Goal: Information Seeking & Learning: Check status

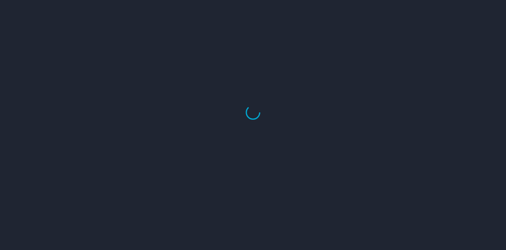
select select "US"
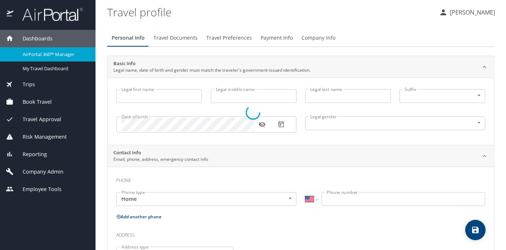
type input "[PERSON_NAME]"
type input "Patricia Jessie"
type input "Cook"
type input "Undisclosed"
type input "Patricia"
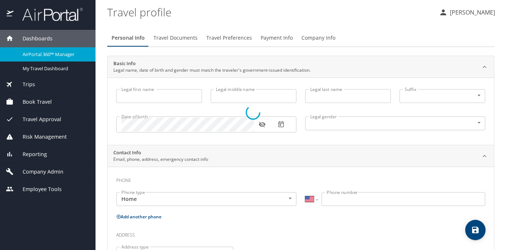
type input "Cook"
type input "(425) 890-1927"
type input "patricia.cook@outlook.com"
select select "US"
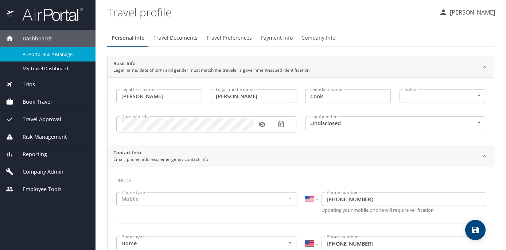
click at [55, 46] on div "Dashboards" at bounding box center [48, 38] width 96 height 17
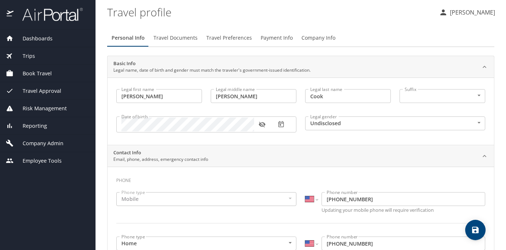
click at [54, 40] on div "Dashboards" at bounding box center [48, 39] width 84 height 8
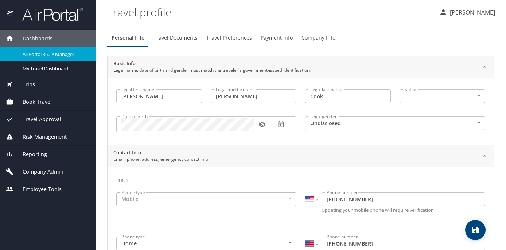
click at [57, 54] on span "AirPortal 360™ Manager" at bounding box center [55, 54] width 64 height 7
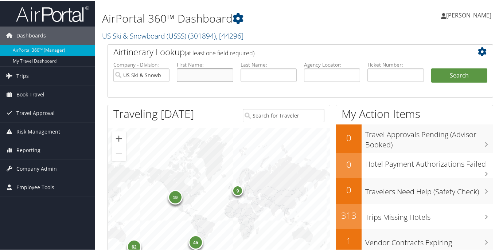
click at [210, 77] on input "text" at bounding box center [205, 74] width 56 height 13
type input "h"
click at [248, 75] on input "text" at bounding box center [269, 74] width 56 height 13
type input "brook"
click at [431, 68] on button "Search" at bounding box center [459, 75] width 56 height 15
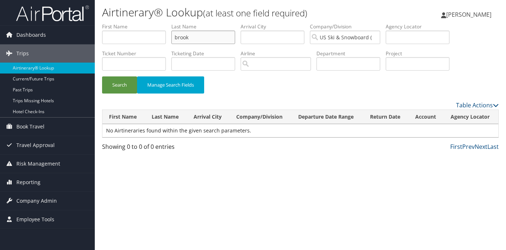
click at [192, 37] on input "brook" at bounding box center [203, 37] width 64 height 13
type input "brooks"
click at [121, 83] on button "Search" at bounding box center [119, 85] width 35 height 17
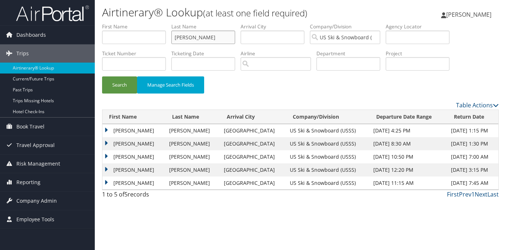
drag, startPoint x: 202, startPoint y: 32, endPoint x: 210, endPoint y: 40, distance: 11.1
click at [210, 40] on input "brooks" at bounding box center [203, 37] width 64 height 13
type input "bryant"
click at [102, 77] on button "Search" at bounding box center [119, 85] width 35 height 17
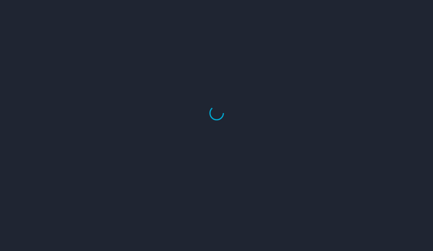
select select "US"
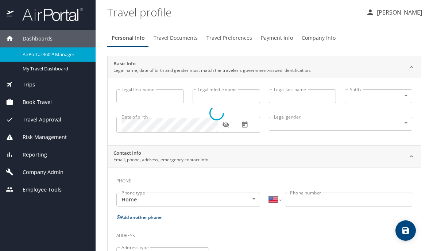
type input "[PERSON_NAME]"
type input "Cook"
type input "Undisclosed"
type input "Patricia"
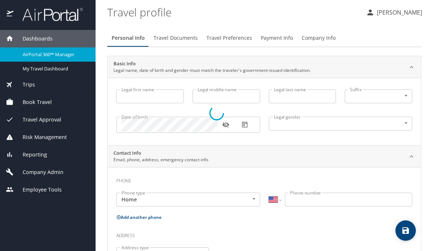
type input "Cook"
type input "(425) 890-1927"
type input "patricia.cook@outlook.com"
select select "US"
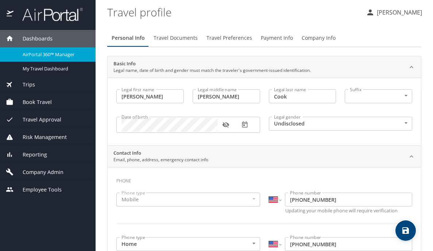
click at [66, 56] on span "AirPortal 360™ Manager" at bounding box center [55, 54] width 64 height 7
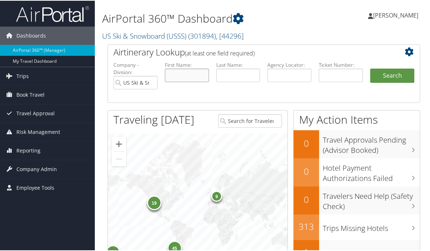
click at [194, 70] on input "text" at bounding box center [187, 74] width 44 height 13
type input "[PERSON_NAME]"
click at [370, 68] on button "Search" at bounding box center [392, 75] width 44 height 15
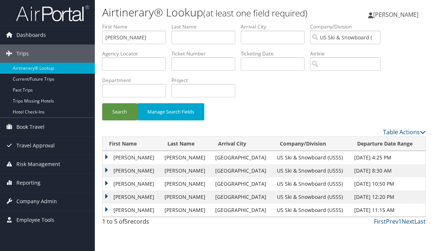
click at [105, 159] on td "[PERSON_NAME]" at bounding box center [131, 157] width 58 height 13
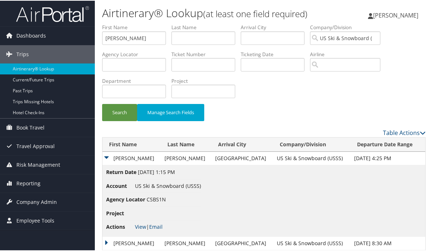
click at [105, 157] on td "[PERSON_NAME]" at bounding box center [131, 157] width 58 height 13
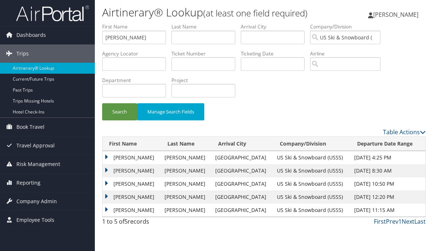
click at [107, 170] on td "[PERSON_NAME]" at bounding box center [131, 170] width 58 height 13
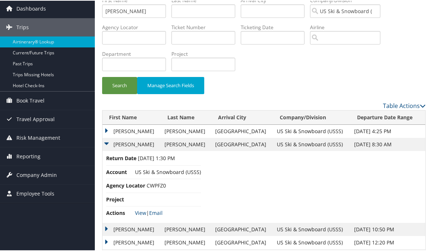
scroll to position [50, 0]
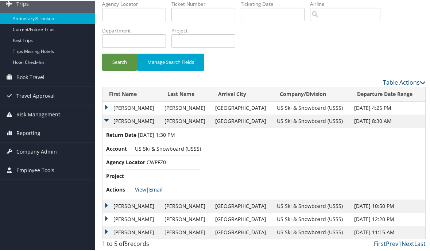
click at [104, 120] on td "[PERSON_NAME]" at bounding box center [131, 120] width 58 height 13
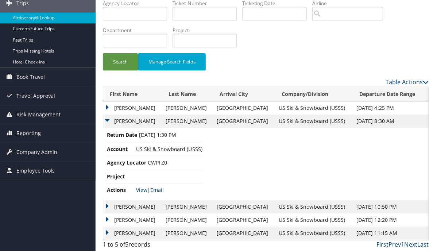
scroll to position [0, 0]
